Goal: Information Seeking & Learning: Learn about a topic

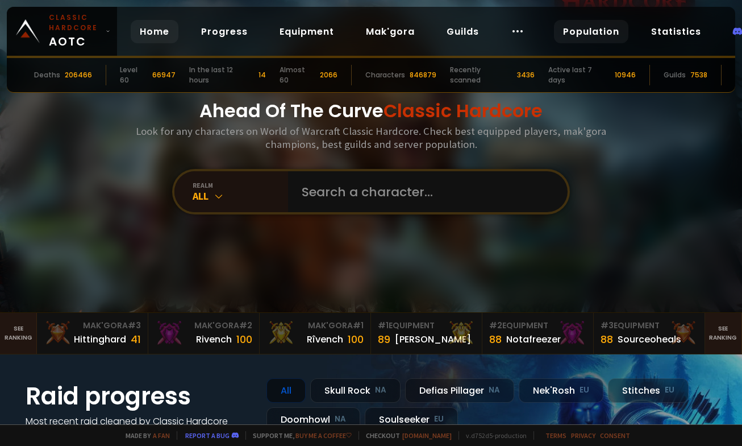
click at [576, 27] on link "Population" at bounding box center [591, 31] width 74 height 23
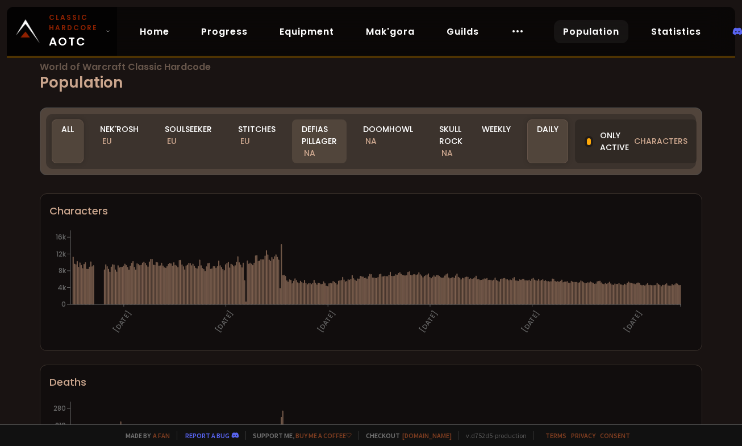
click at [312, 144] on div "Defias Pillager NA" at bounding box center [319, 141] width 55 height 44
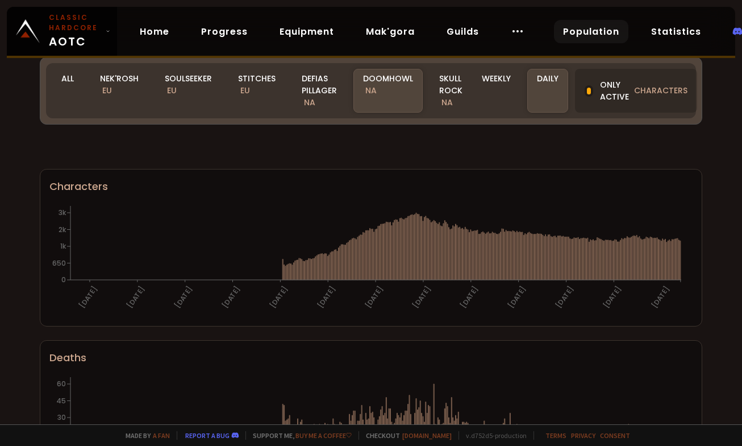
scroll to position [541, 0]
